Goal: Information Seeking & Learning: Learn about a topic

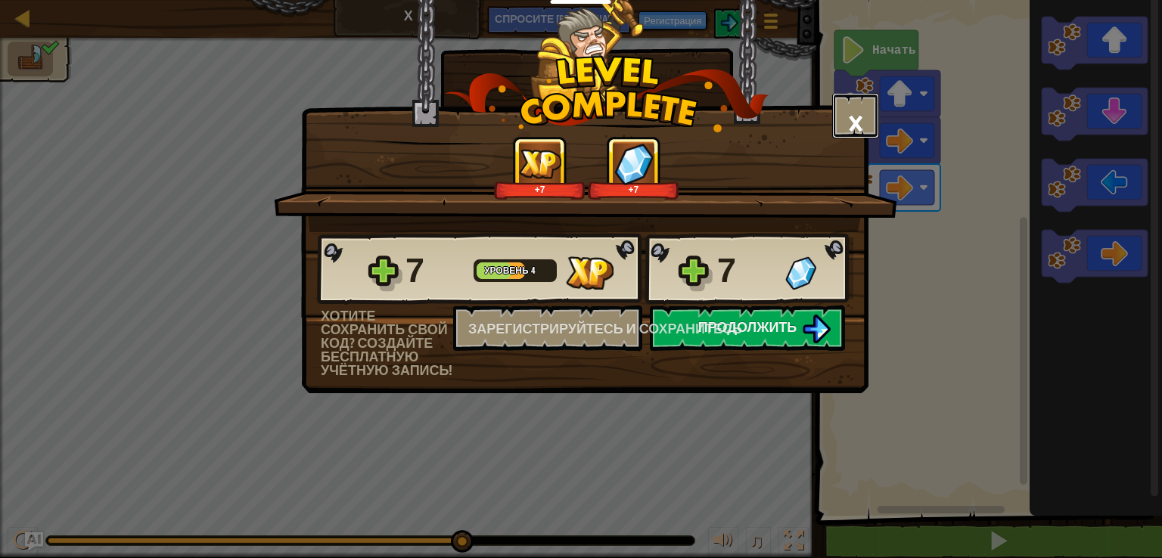
click at [857, 131] on font "×" at bounding box center [855, 122] width 17 height 51
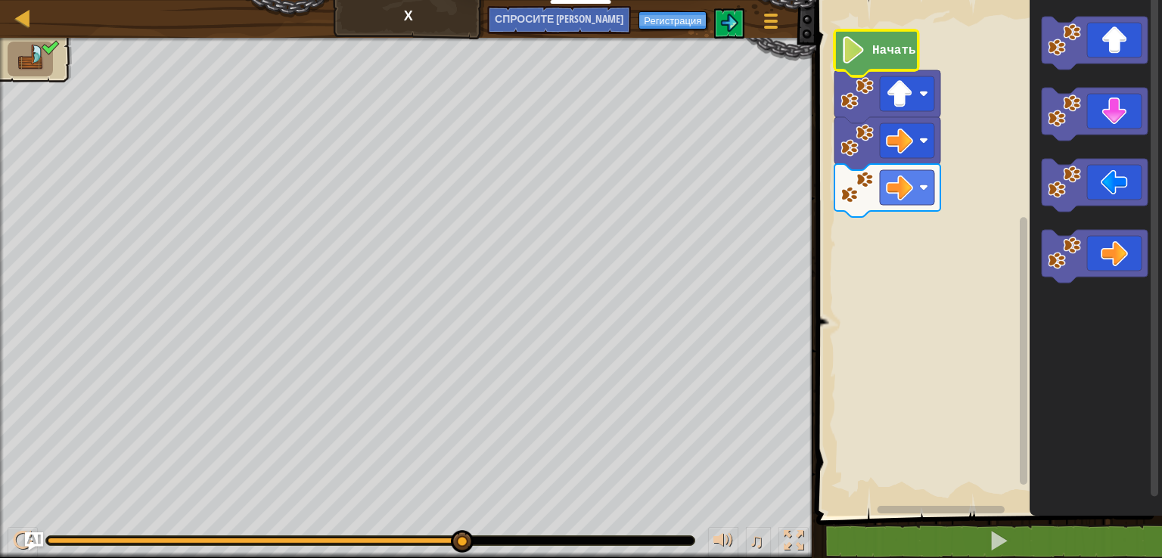
click at [892, 51] on text "Начать" at bounding box center [894, 51] width 44 height 14
click at [658, 22] on font "Регистрация" at bounding box center [672, 21] width 57 height 14
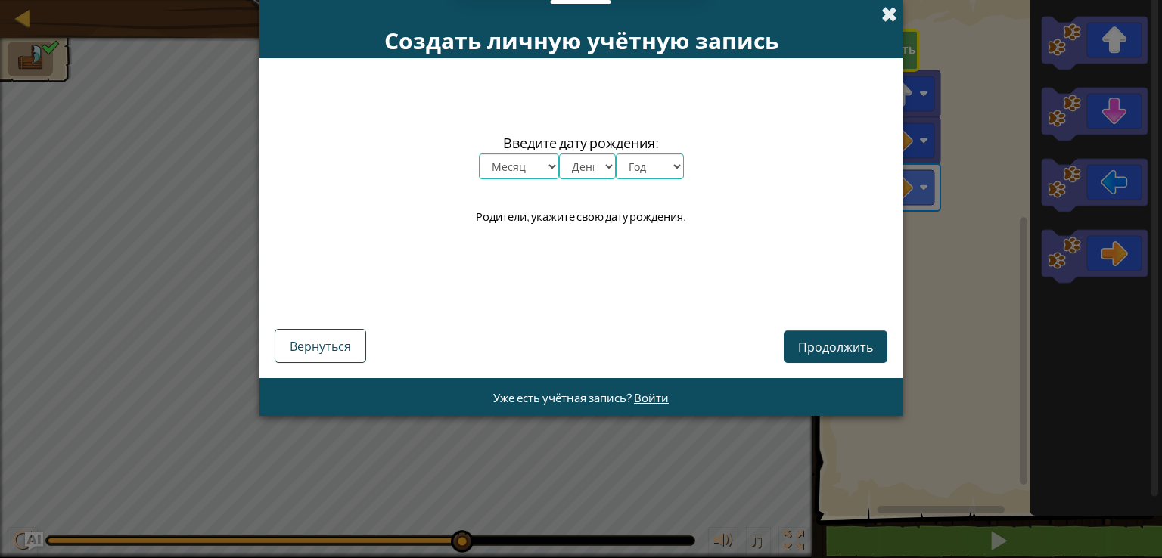
click at [891, 18] on span at bounding box center [889, 14] width 16 height 16
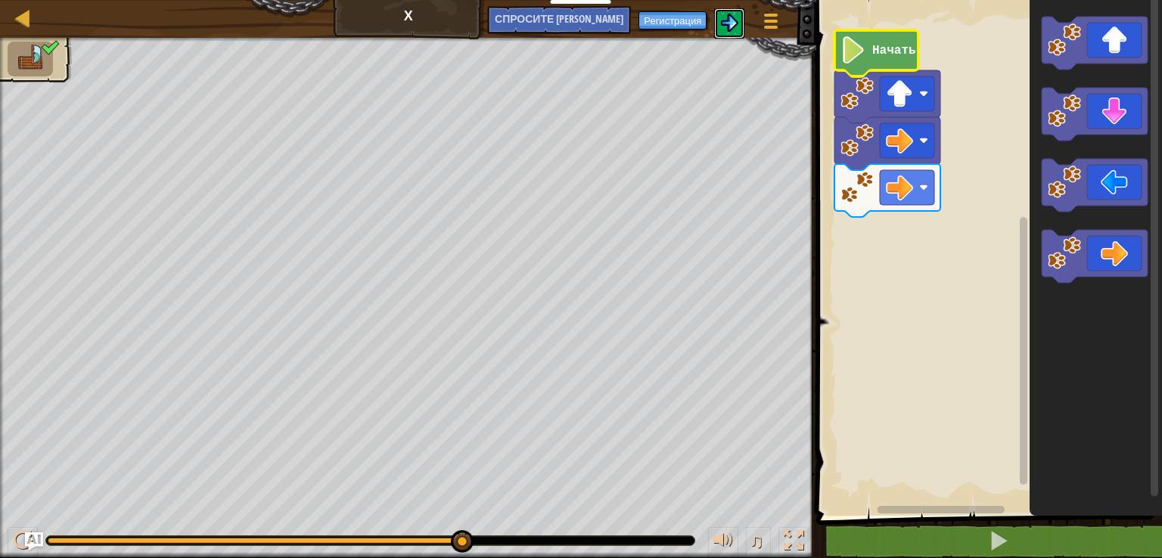
click at [735, 22] on img at bounding box center [729, 23] width 18 height 18
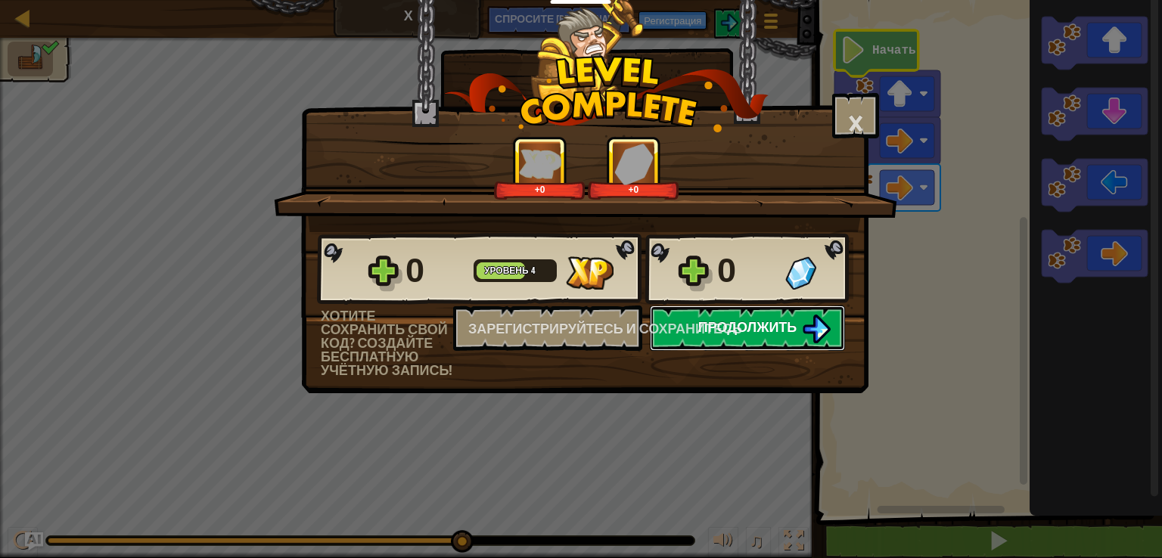
click at [726, 328] on font "Продолжить" at bounding box center [747, 327] width 99 height 19
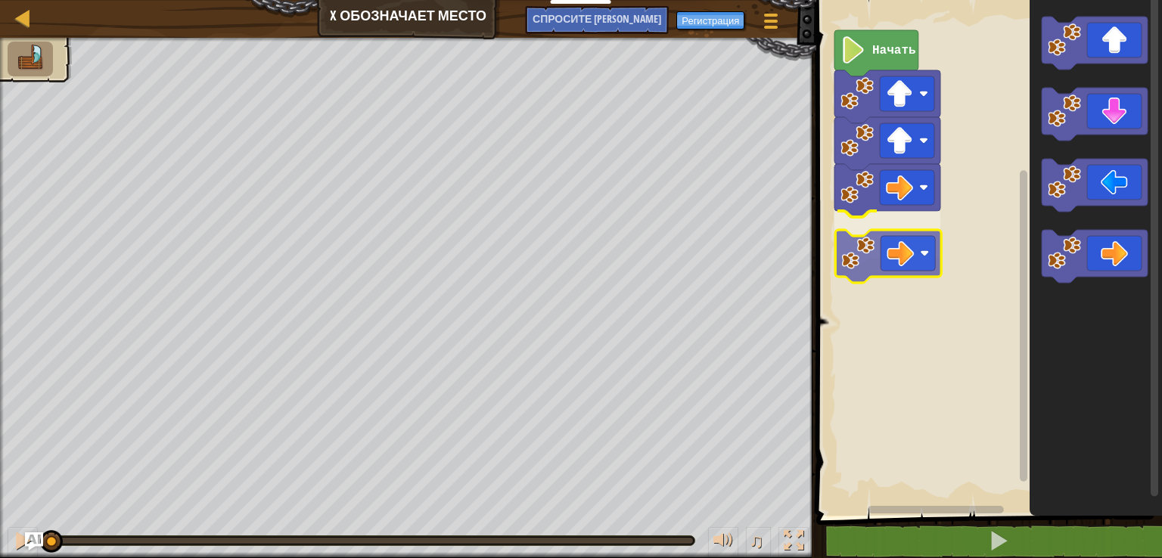
click at [917, 266] on div "Начать" at bounding box center [987, 254] width 350 height 524
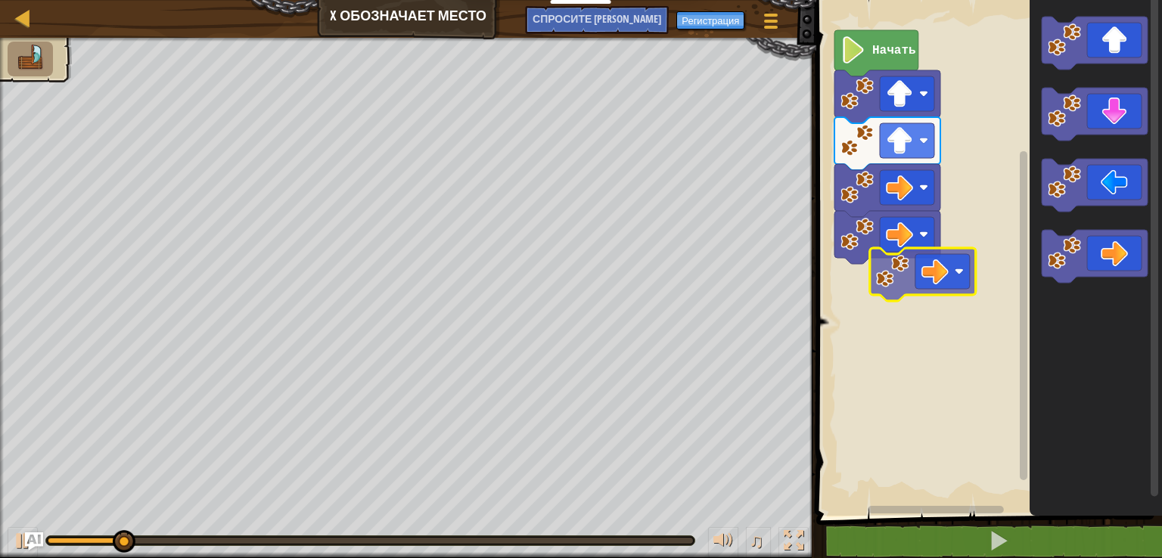
click at [910, 294] on div "Начать" at bounding box center [987, 254] width 350 height 524
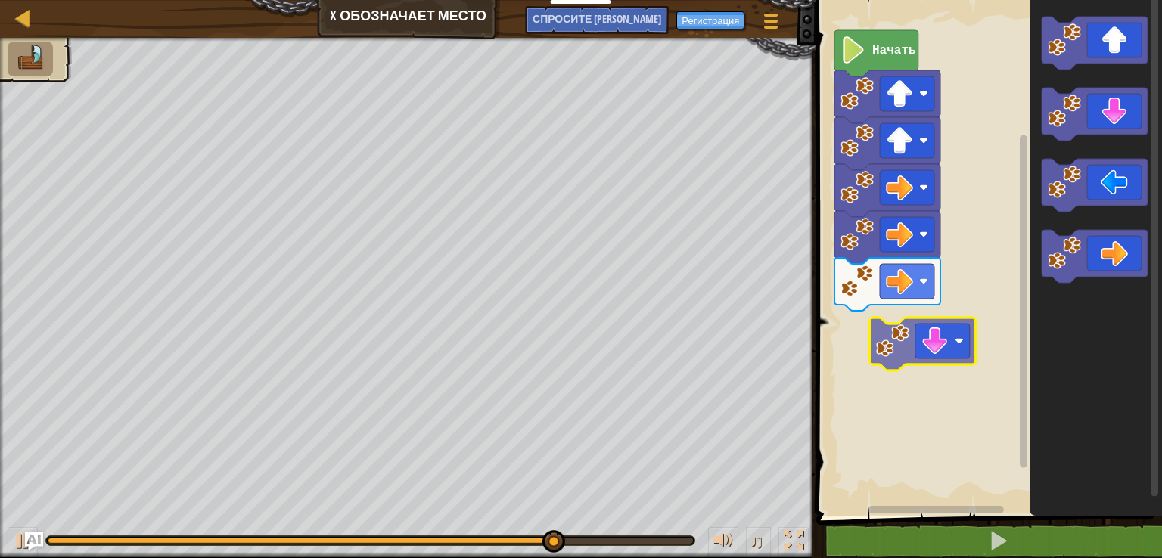
click at [921, 350] on div "Начать" at bounding box center [987, 254] width 350 height 524
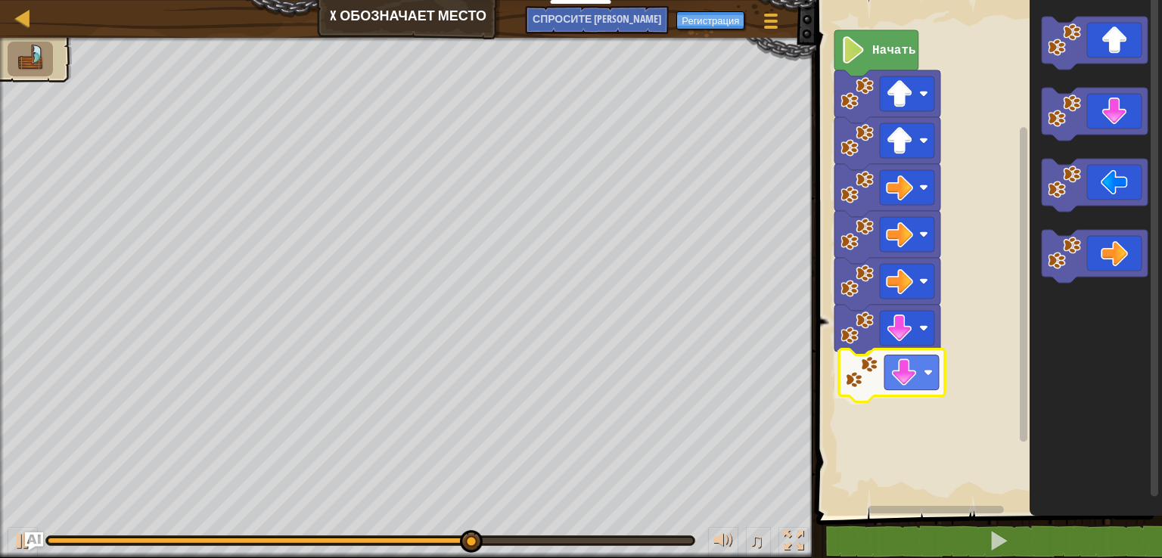
click at [903, 384] on div "Начать" at bounding box center [987, 254] width 350 height 524
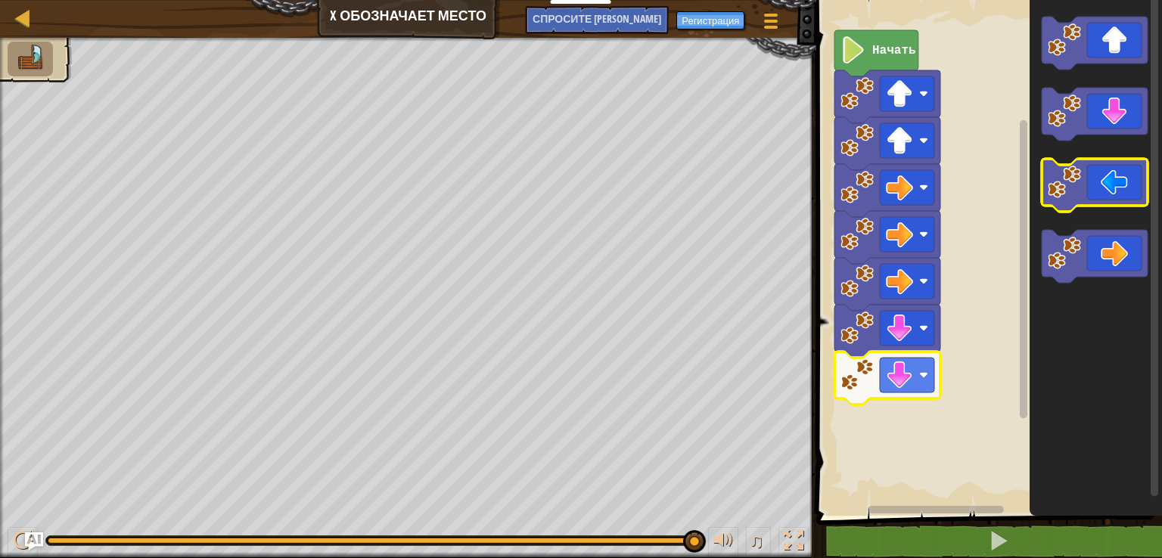
click at [1080, 191] on image "Рабочая область Блочно" at bounding box center [1064, 182] width 33 height 33
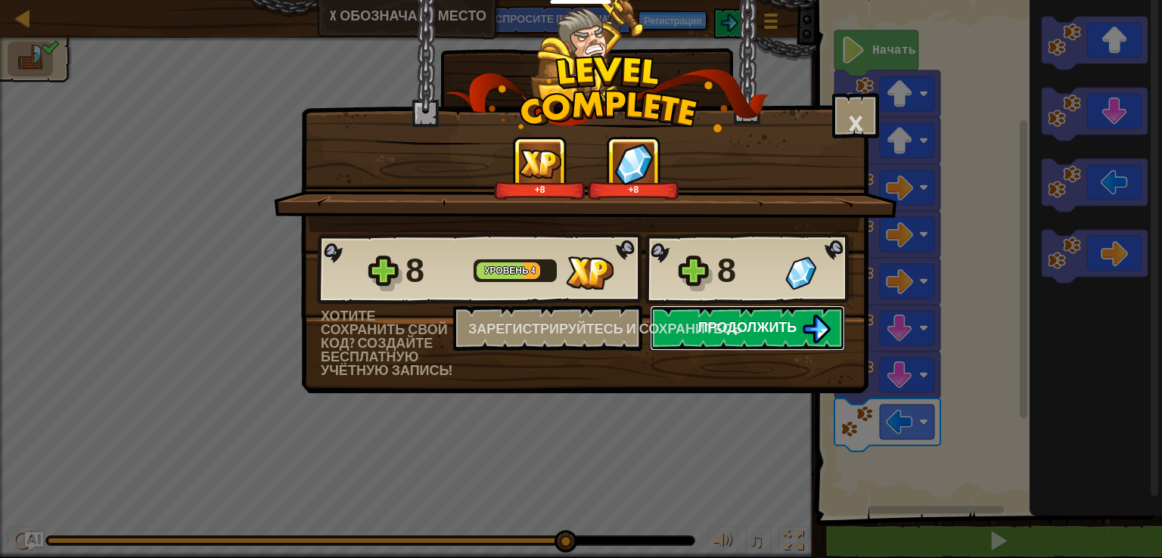
click at [784, 328] on font "Продолжить" at bounding box center [747, 327] width 99 height 19
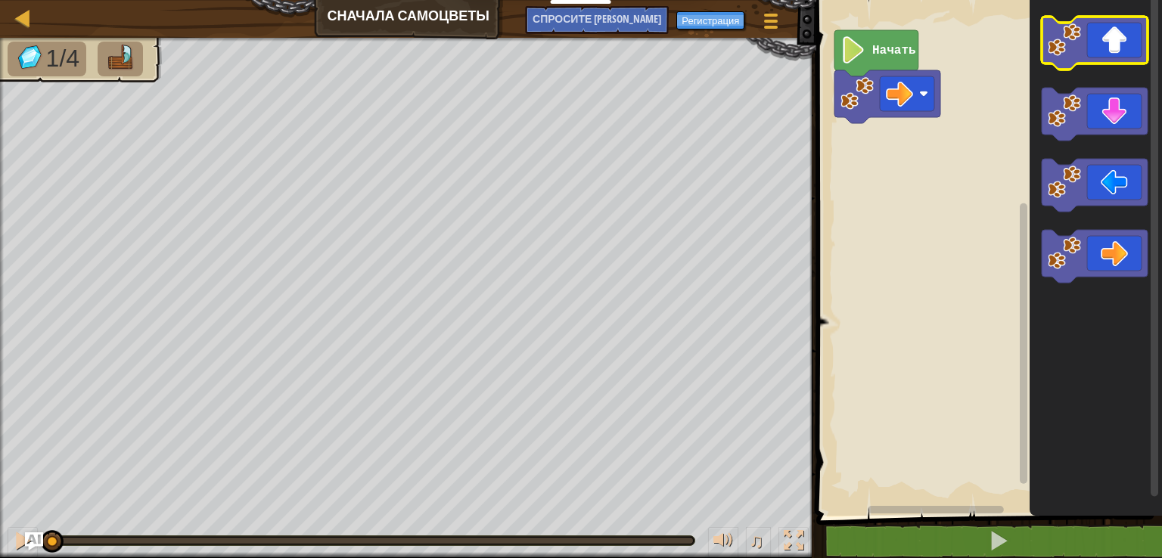
click at [1086, 52] on icon "Рабочая область Блочно" at bounding box center [1095, 43] width 106 height 53
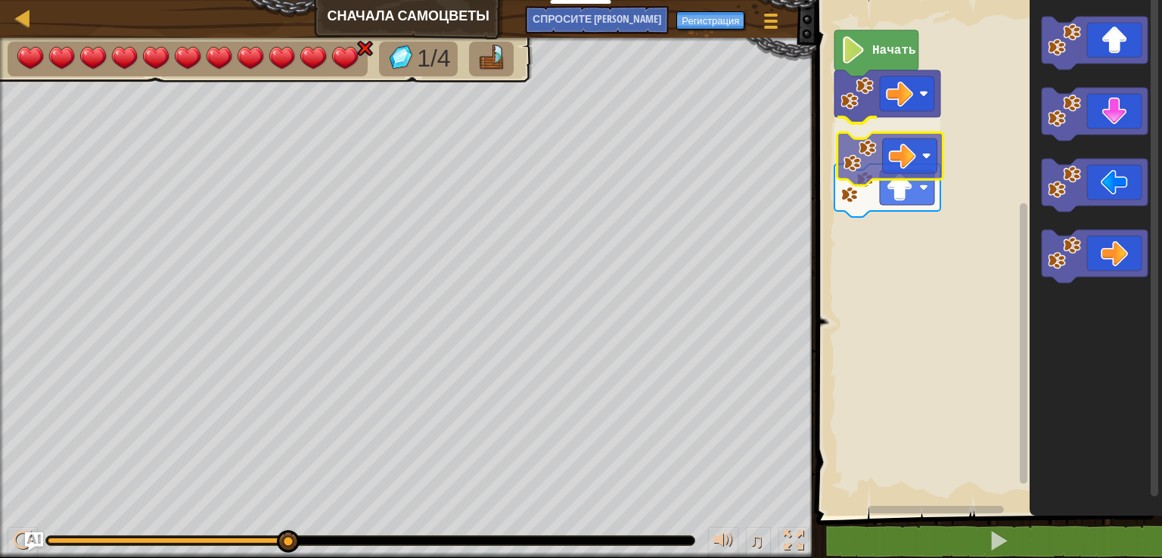
click at [882, 164] on div "Начать" at bounding box center [987, 254] width 350 height 524
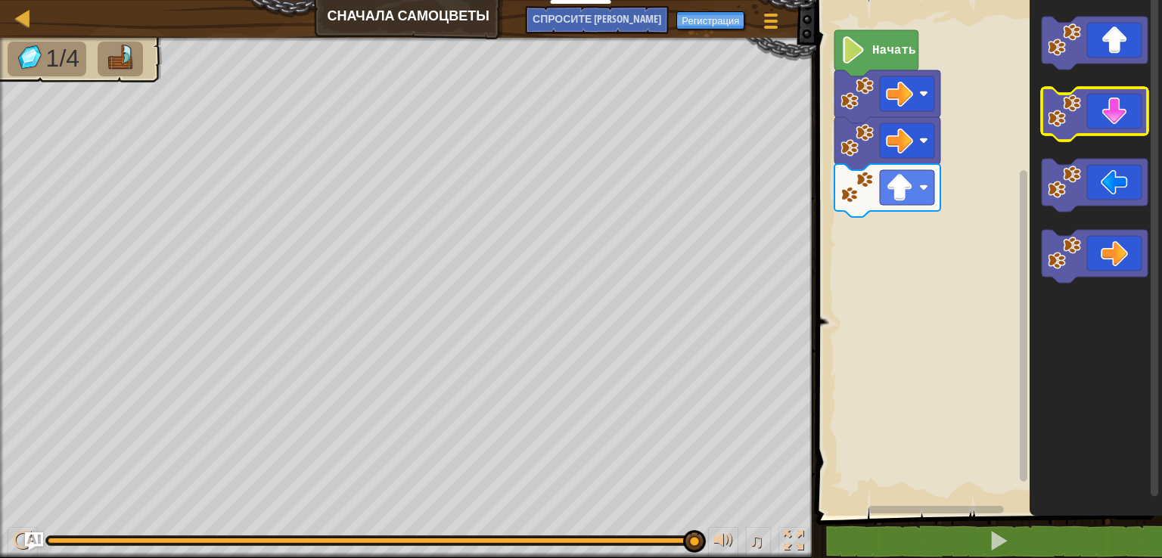
click at [1103, 113] on icon "Рабочая область Блочно" at bounding box center [1095, 114] width 106 height 53
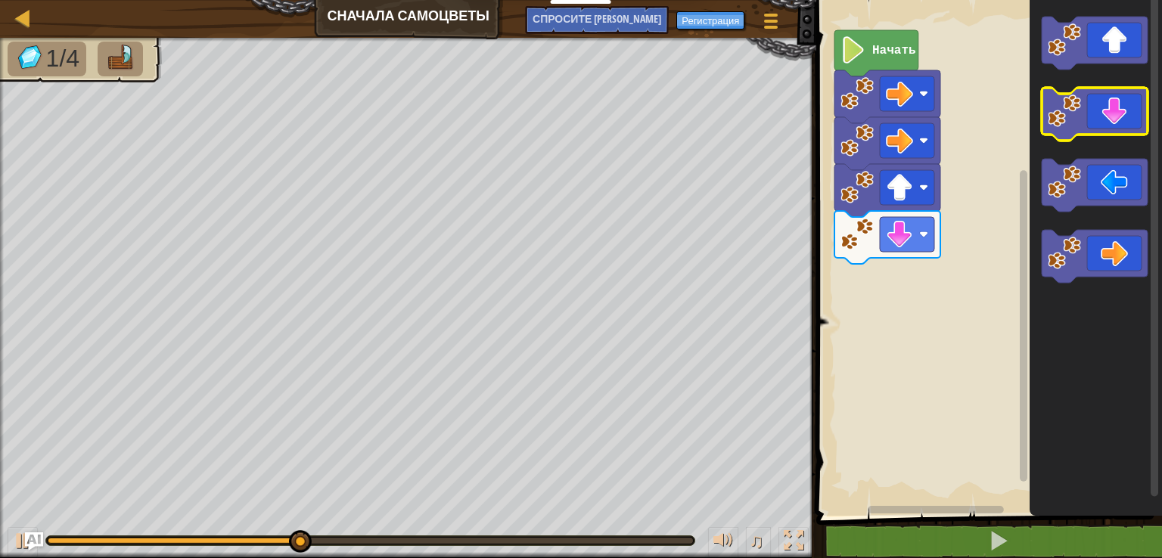
click at [1103, 113] on icon "Рабочая область Блочно" at bounding box center [1095, 114] width 106 height 53
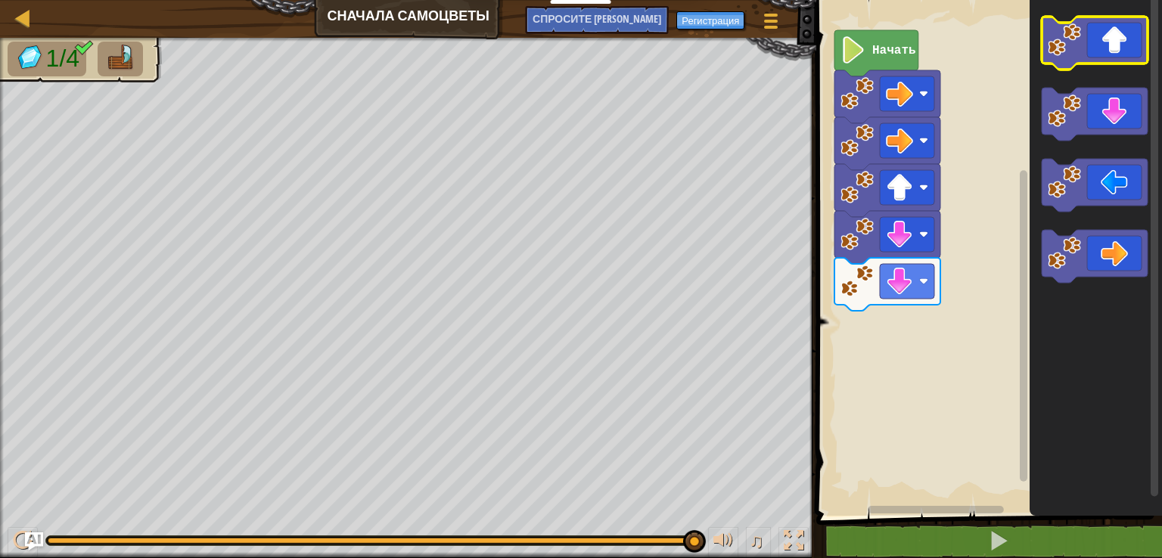
click at [1111, 54] on icon "Рабочая область Блочно" at bounding box center [1095, 43] width 106 height 53
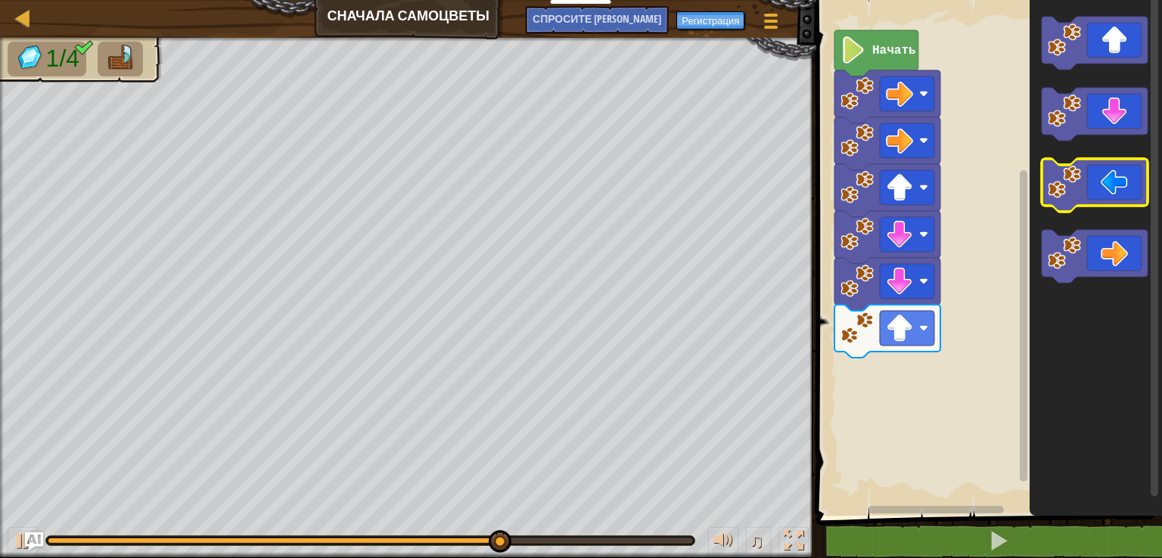
click at [1095, 171] on icon "Рабочая область Блочно" at bounding box center [1095, 185] width 106 height 53
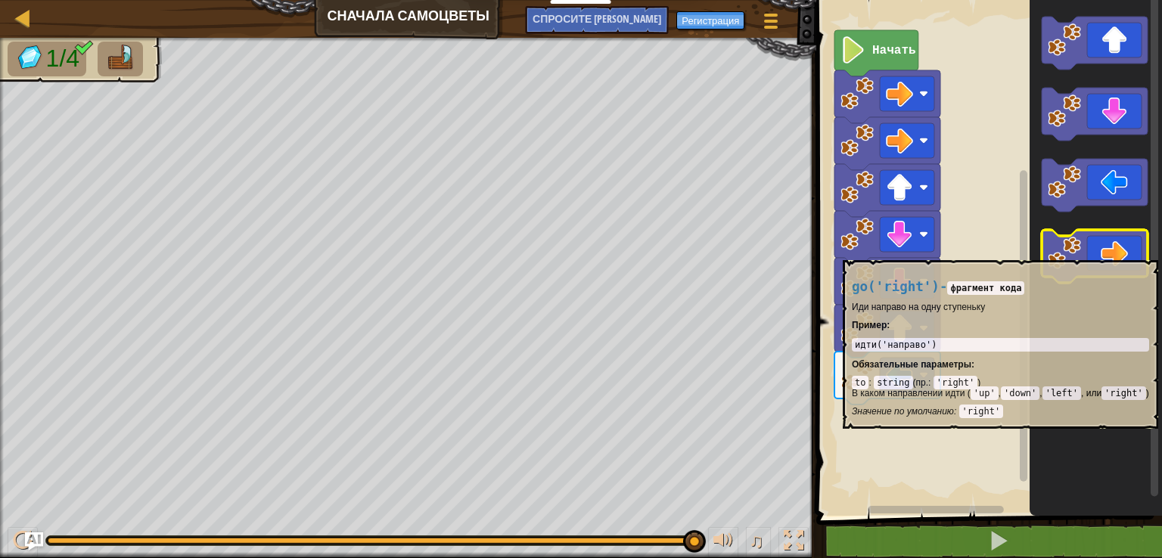
click at [1093, 252] on icon "Рабочая область Блочно" at bounding box center [1095, 256] width 106 height 53
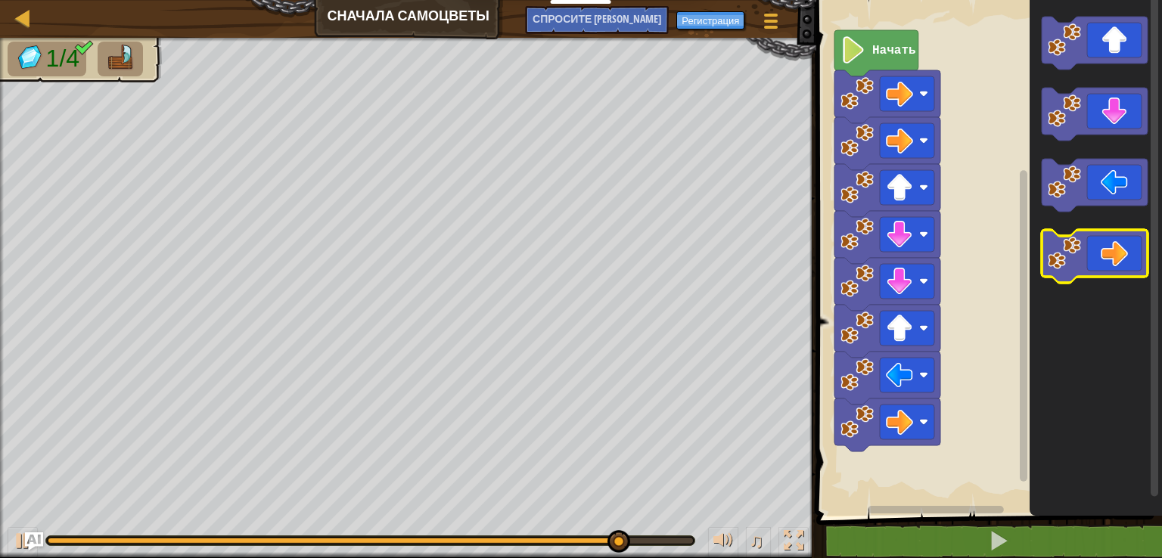
click at [1093, 252] on icon "Рабочая область Блочно" at bounding box center [1095, 256] width 106 height 53
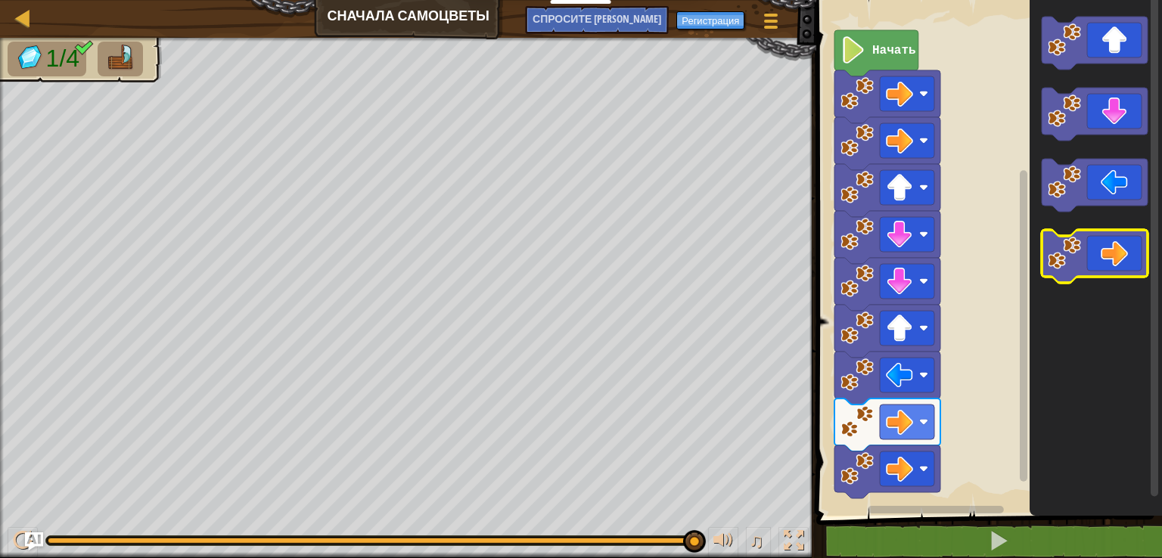
click at [1117, 256] on icon "Рабочая область Блочно" at bounding box center [1095, 256] width 106 height 53
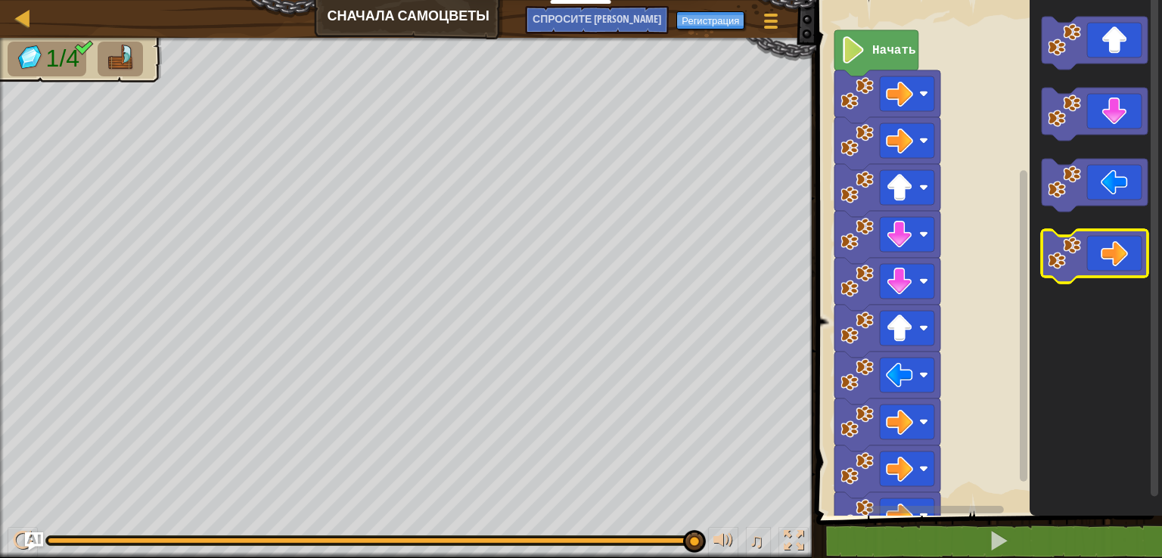
click at [1117, 256] on icon "Рабочая область Блочно" at bounding box center [1095, 256] width 106 height 53
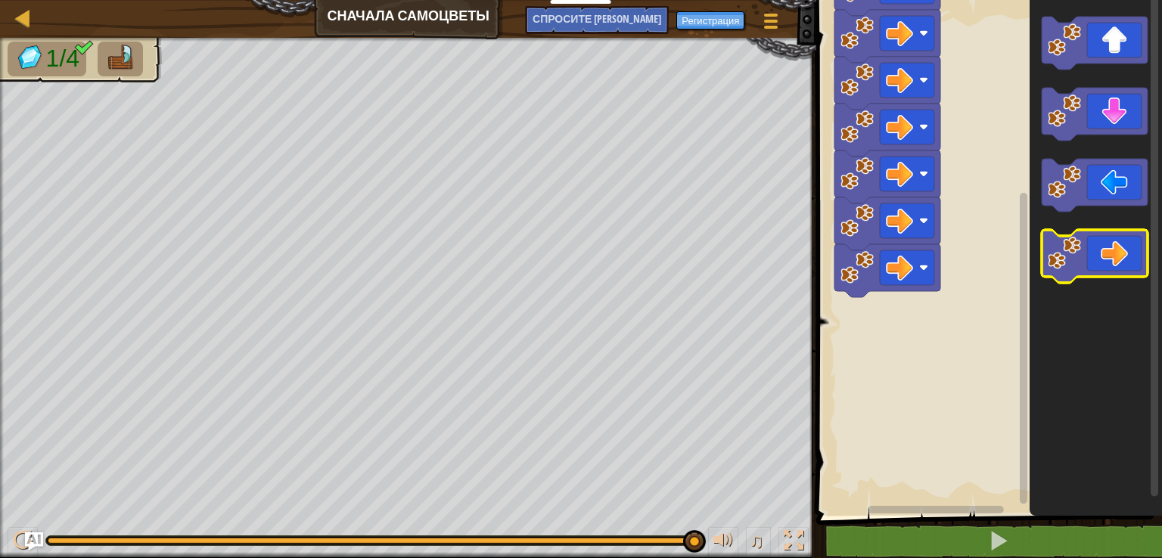
click at [1080, 258] on image "Рабочая область Блочно" at bounding box center [1064, 253] width 33 height 33
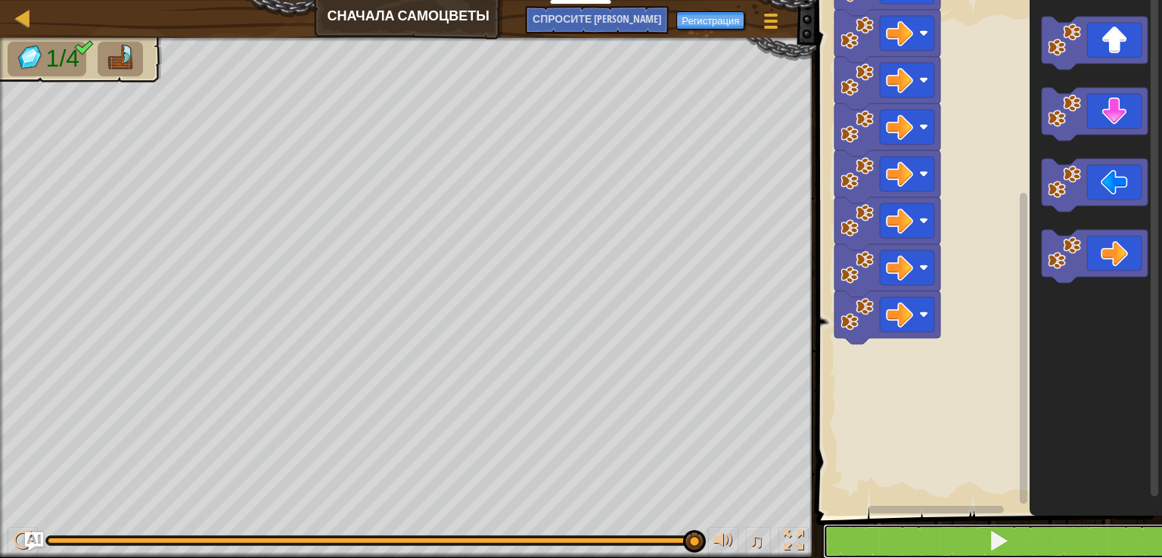
click at [1014, 554] on button at bounding box center [998, 541] width 350 height 35
